Goal: Task Accomplishment & Management: Manage account settings

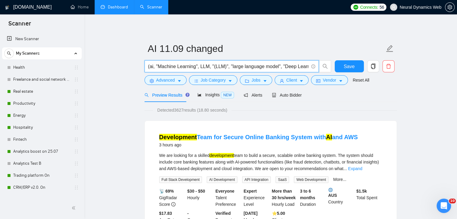
scroll to position [331, 0]
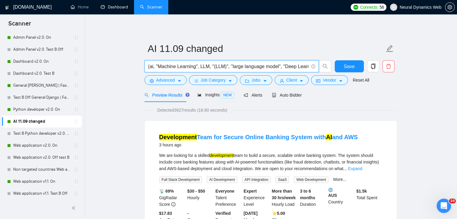
drag, startPoint x: 115, startPoint y: 8, endPoint x: 277, endPoint y: 38, distance: 164.5
click at [115, 8] on link "Dashboard" at bounding box center [114, 7] width 27 height 5
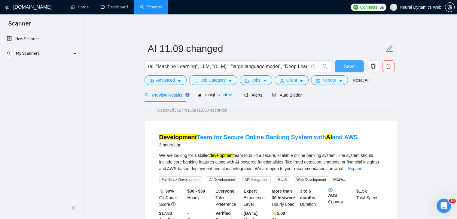
scroll to position [0, 0]
click at [348, 68] on span "Save" at bounding box center [349, 67] width 11 height 8
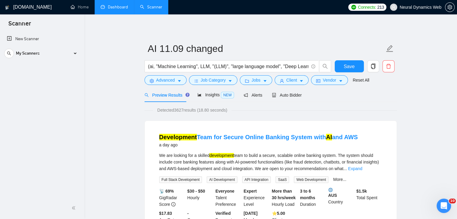
click at [107, 8] on link "Dashboard" at bounding box center [114, 7] width 27 height 5
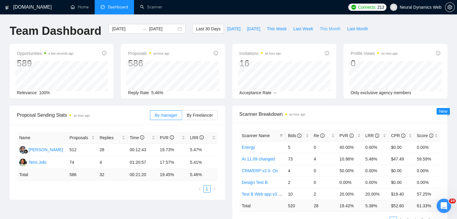
click at [323, 29] on span "This Month" at bounding box center [330, 29] width 21 height 7
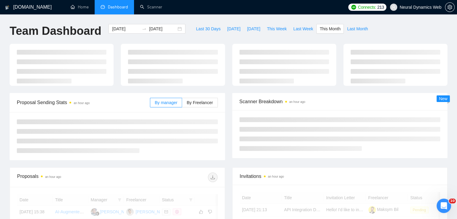
type input "2025-09-01"
type input "2025-09-30"
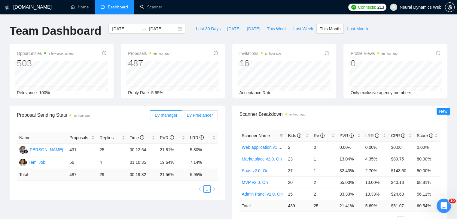
click at [207, 115] on span "By Freelancer" at bounding box center [200, 115] width 26 height 5
click at [182, 117] on input "By Freelancer" at bounding box center [182, 117] width 0 height 0
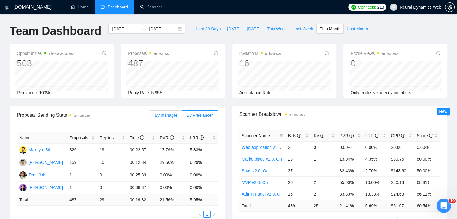
click at [163, 111] on label "By manager" at bounding box center [166, 116] width 32 height 10
click at [150, 117] on input "By manager" at bounding box center [150, 117] width 0 height 0
